Goal: Task Accomplishment & Management: Manage account settings

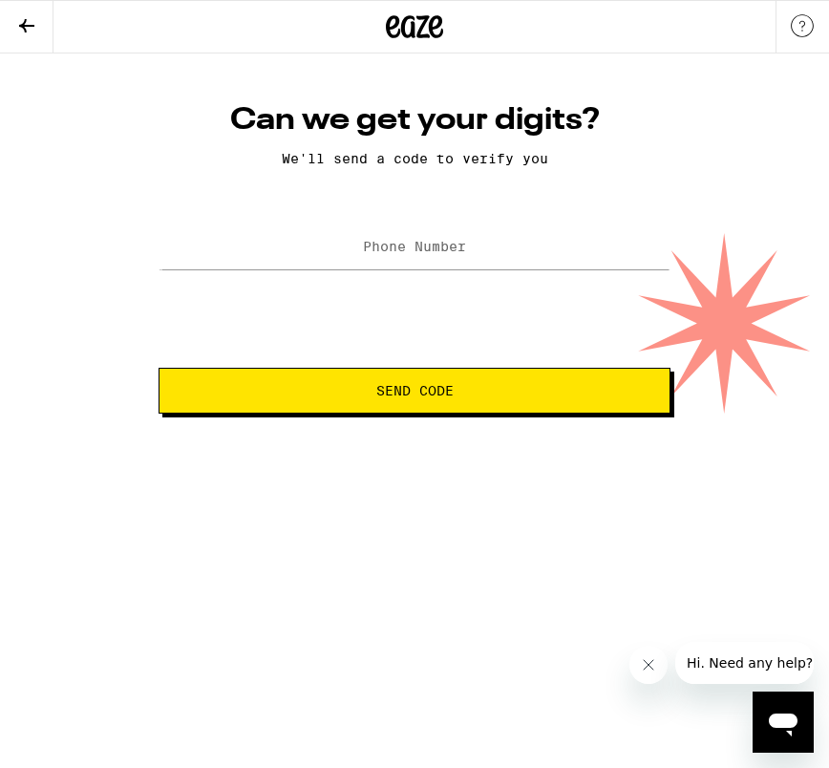
click at [33, 35] on icon at bounding box center [26, 25] width 23 height 23
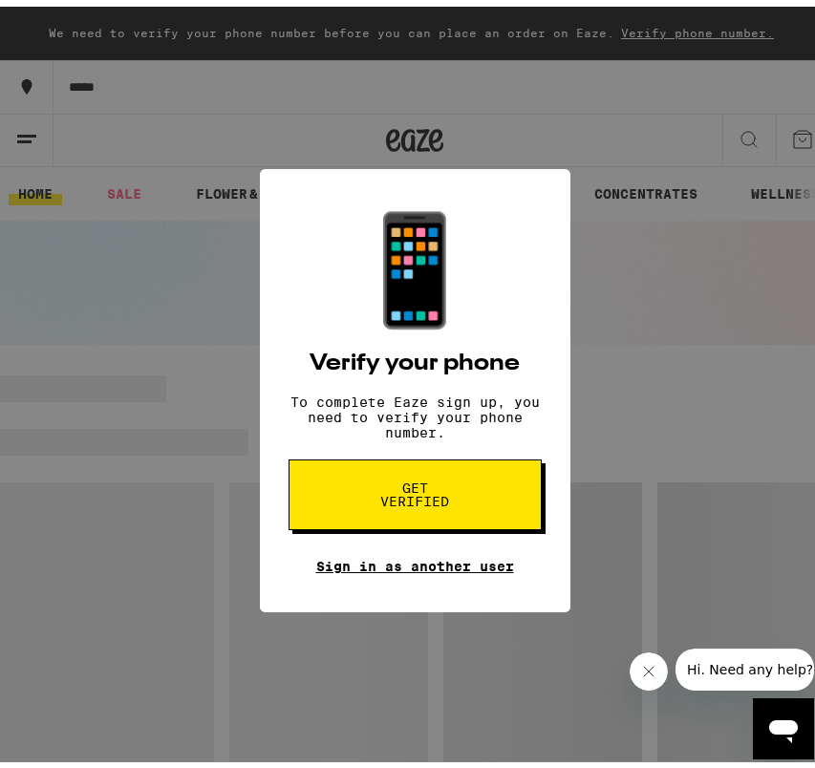
click at [430, 567] on link "Sign in as another user" at bounding box center [415, 559] width 198 height 15
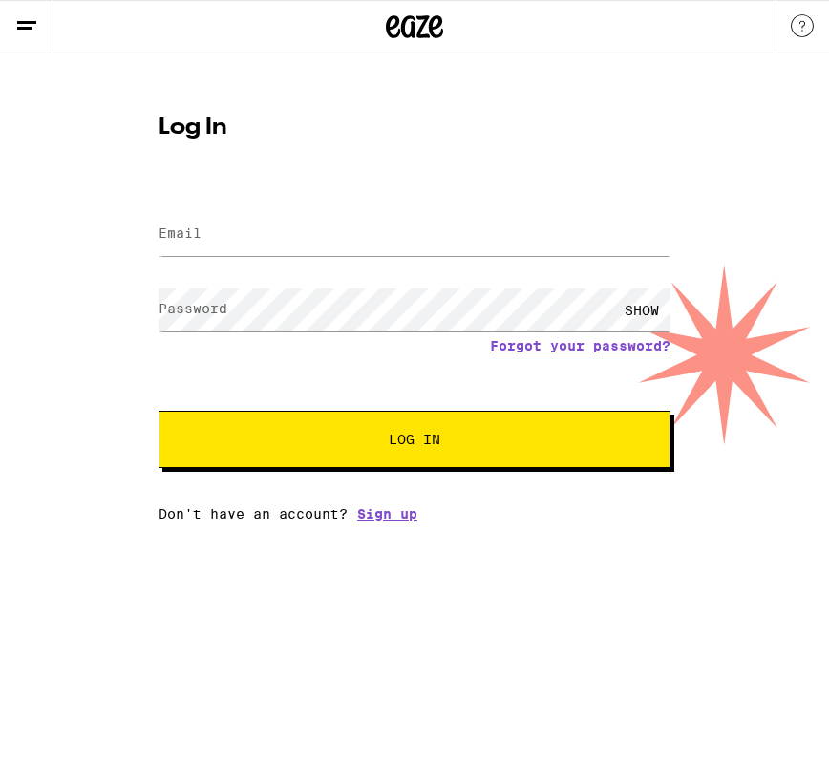
click at [647, 522] on html "Log In Email Email Password Password SHOW Forgot your password? Log In Don't ha…" at bounding box center [414, 261] width 829 height 522
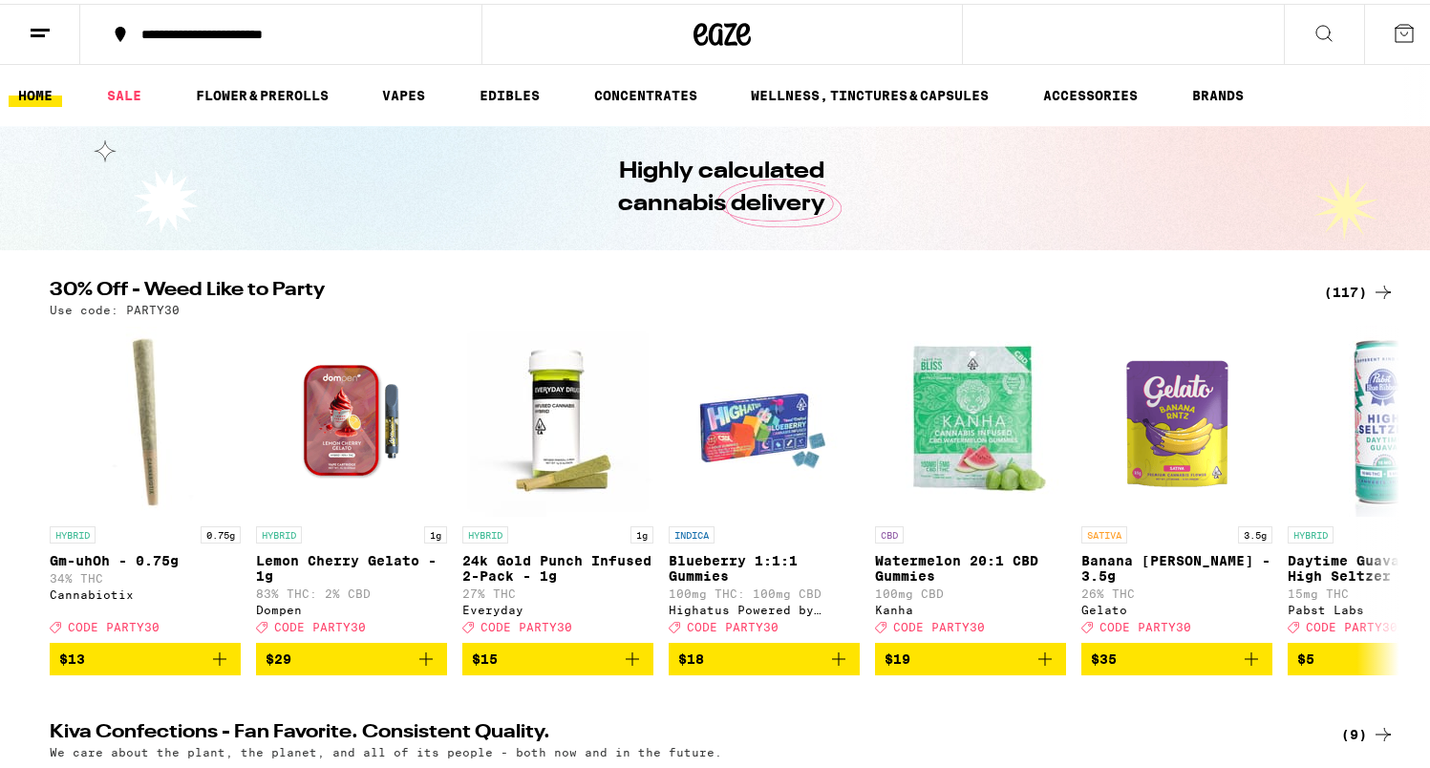
click at [47, 45] on button at bounding box center [40, 31] width 80 height 60
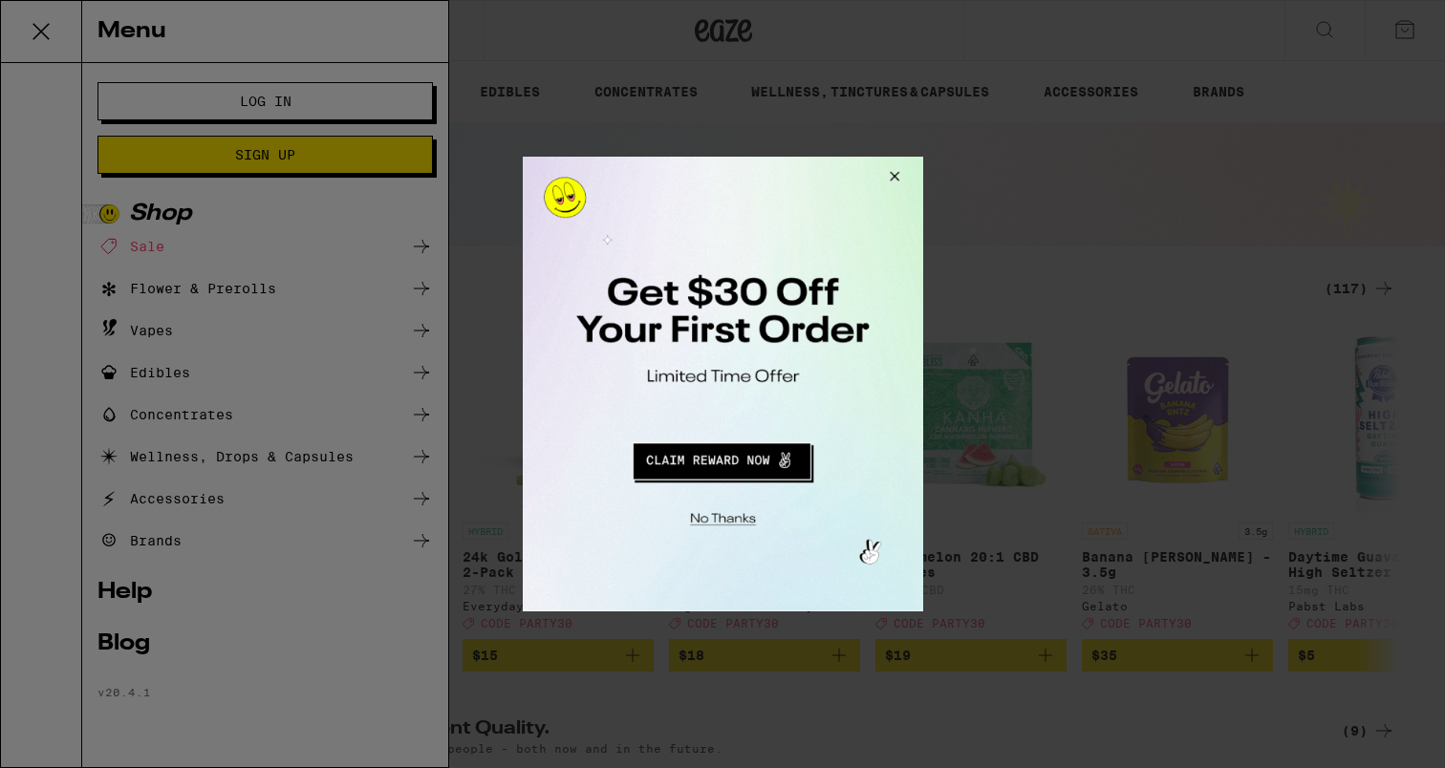
click at [720, 464] on button "Redirect to URL" at bounding box center [720, 459] width 332 height 46
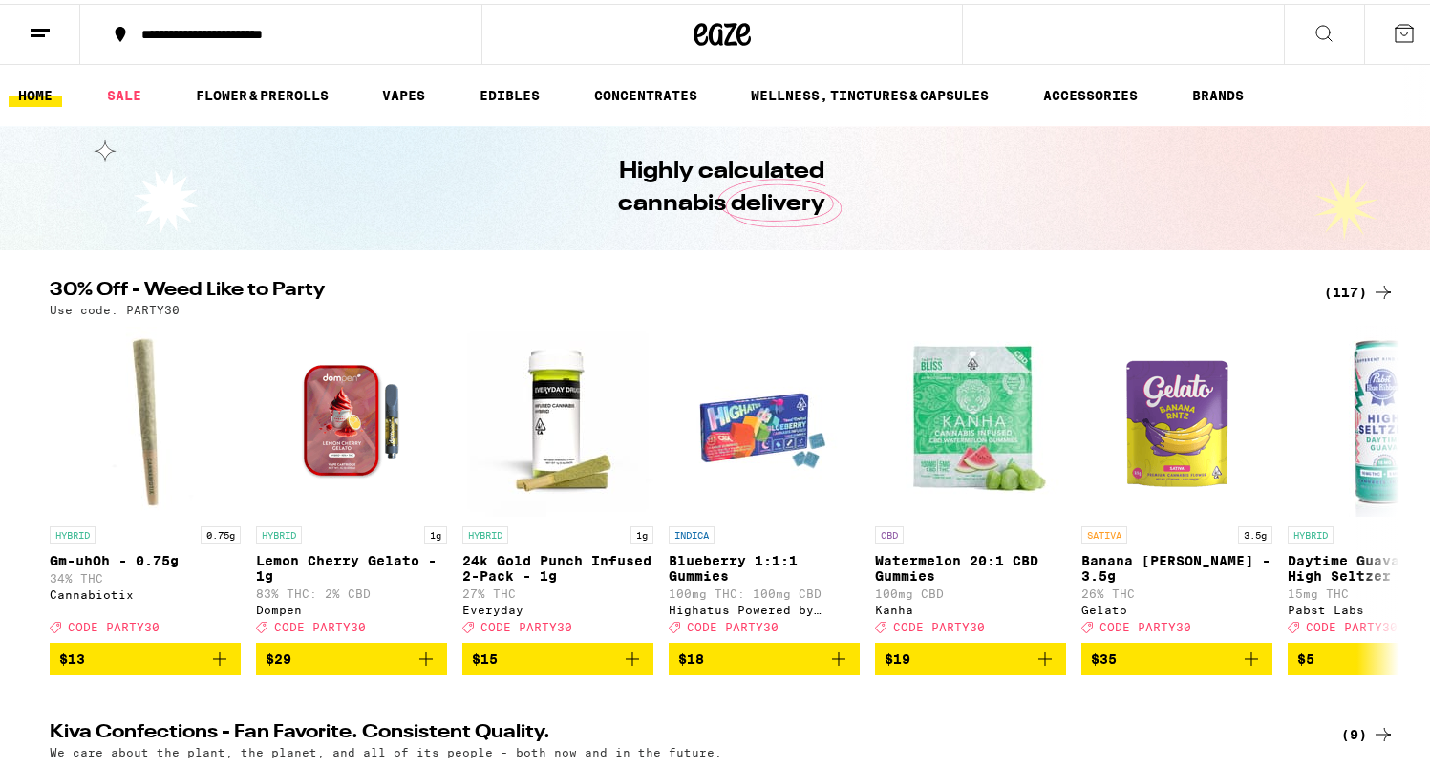
click at [36, 29] on icon at bounding box center [40, 29] width 23 height 23
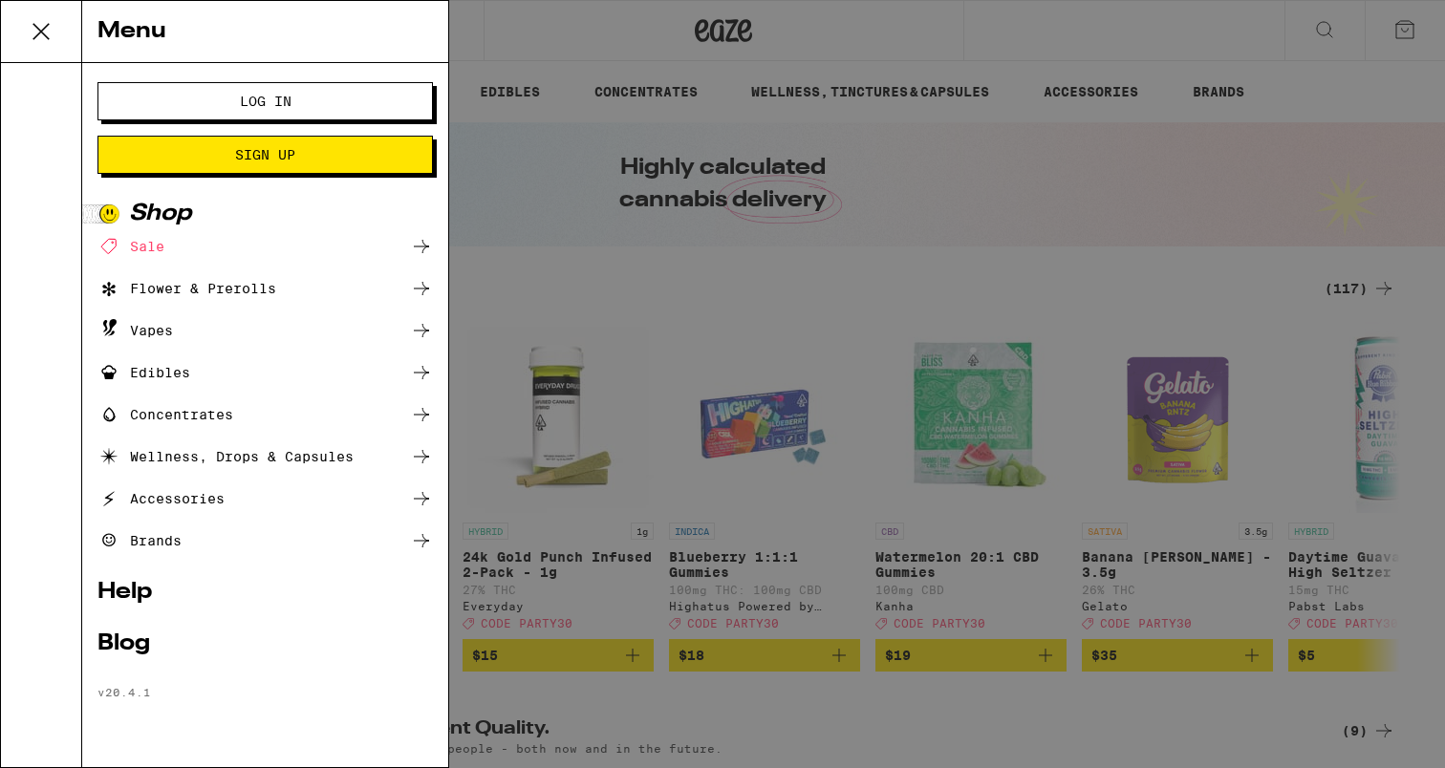
click at [249, 104] on span "Log In" at bounding box center [266, 101] width 52 height 13
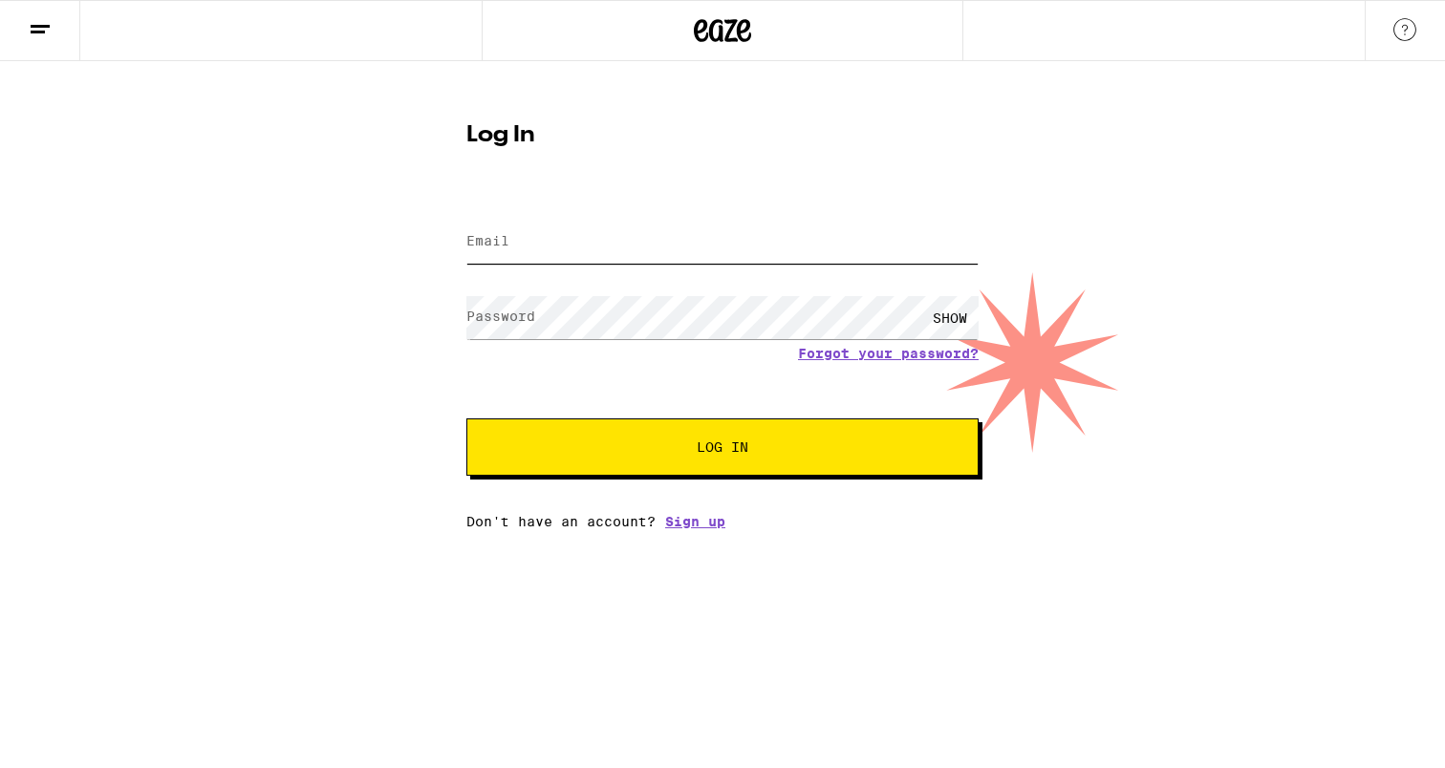
click at [625, 253] on input "Email" at bounding box center [722, 242] width 512 height 43
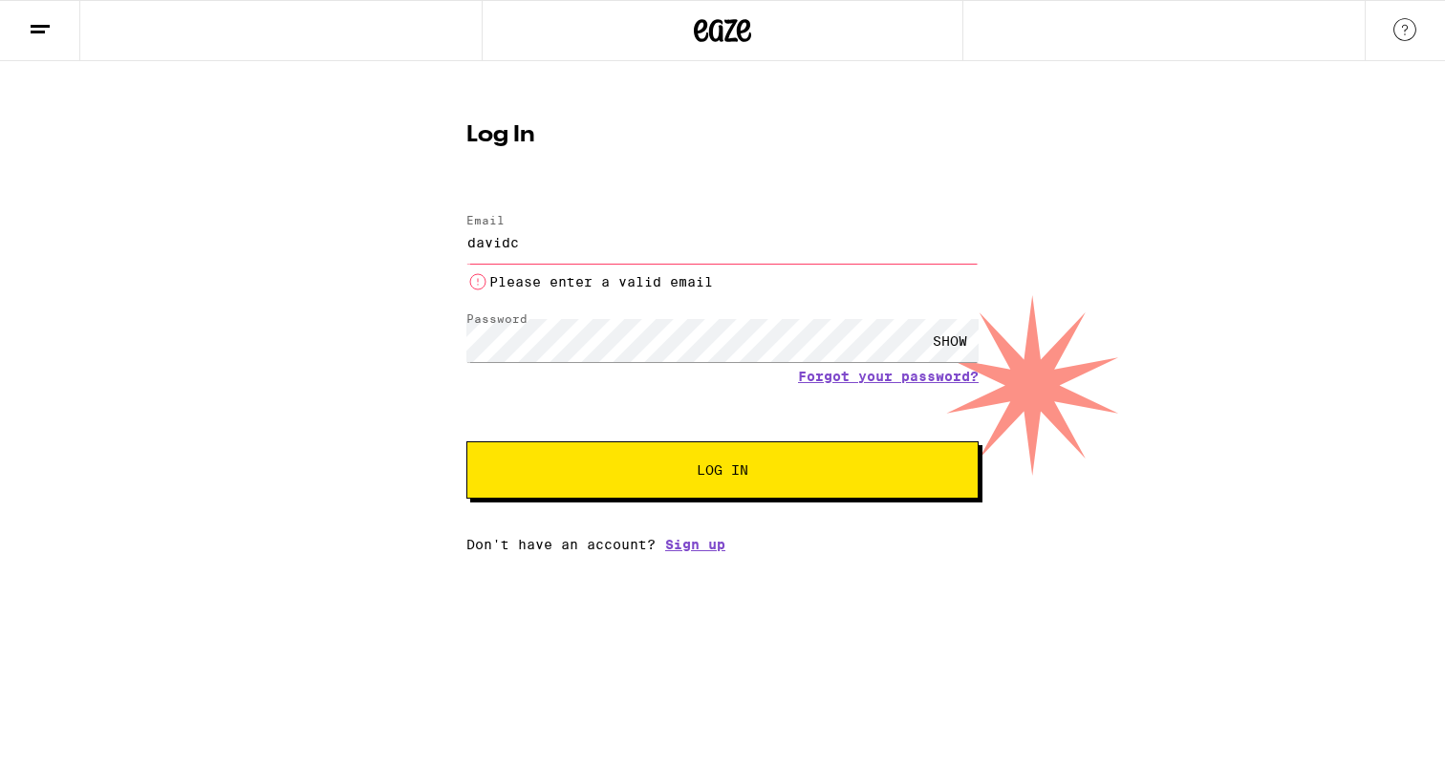
click at [642, 510] on div "Email Email davidc Please enter a valid email Password Password SHOW Forgot you…" at bounding box center [722, 373] width 512 height 357
click at [571, 260] on input "davidc" at bounding box center [722, 242] width 512 height 43
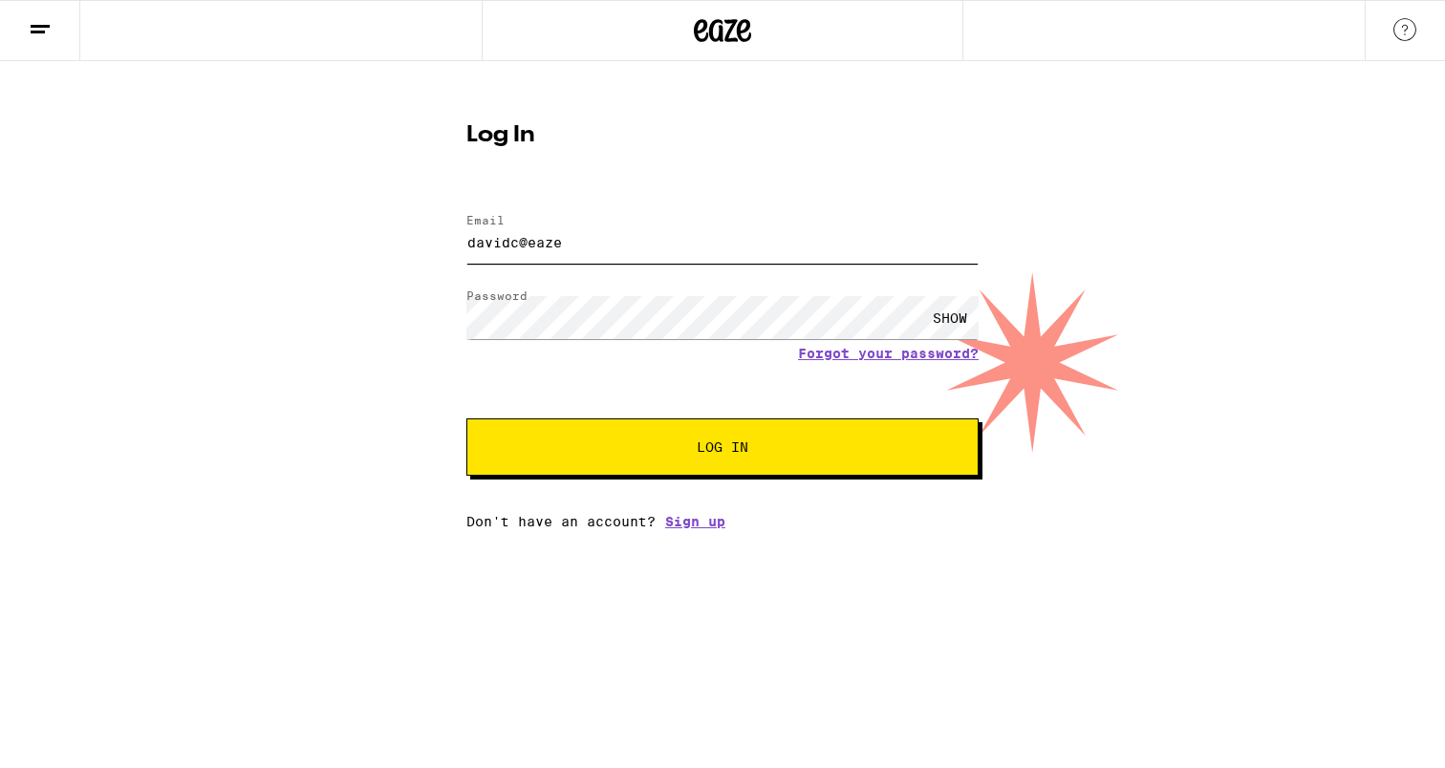
type input "davidc@eaze.com"
click at [634, 471] on button "Log In" at bounding box center [722, 446] width 512 height 57
